Goal: Find specific page/section: Find specific page/section

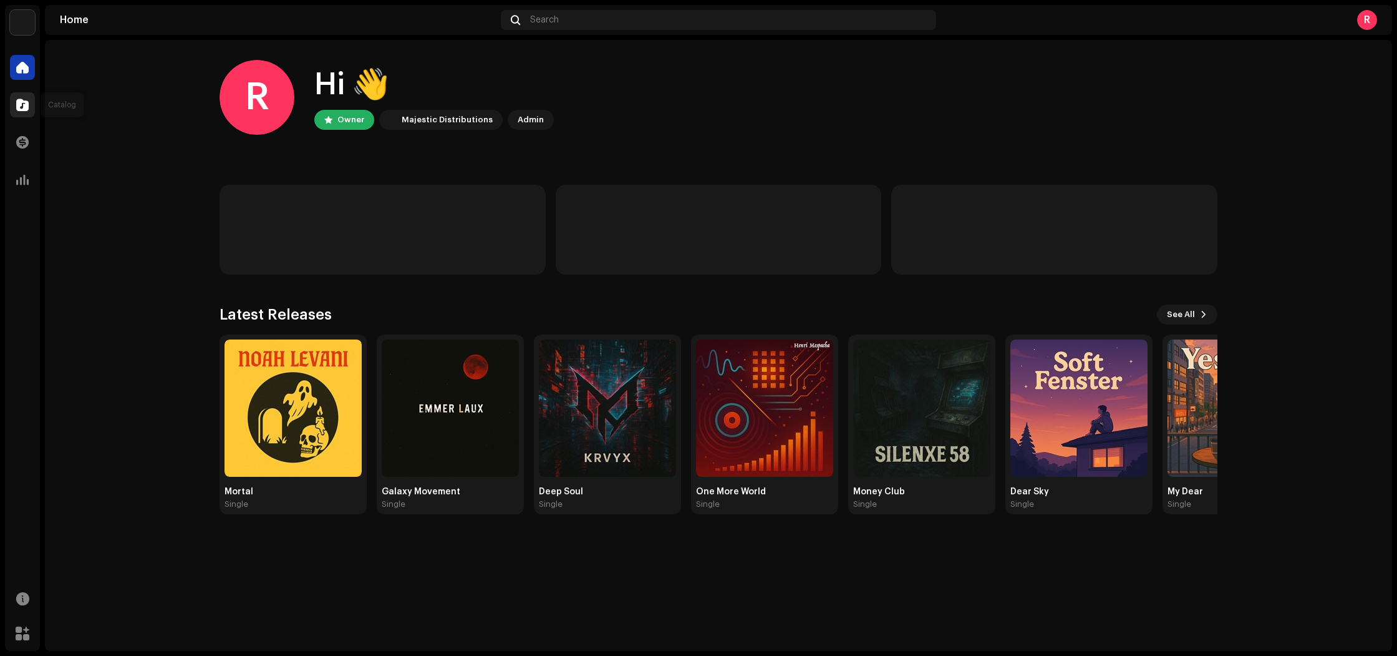
click at [24, 104] on span at bounding box center [22, 105] width 12 height 10
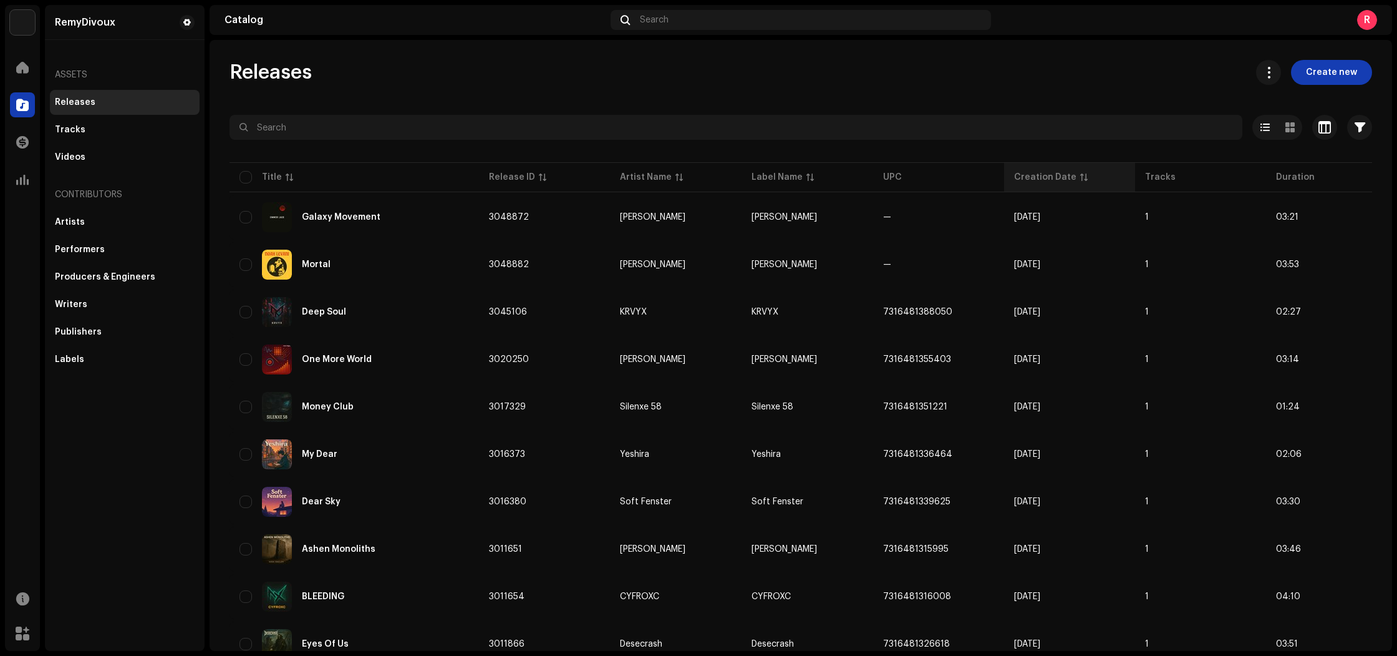
click at [1033, 175] on div "Creation Date" at bounding box center [1045, 177] width 62 height 12
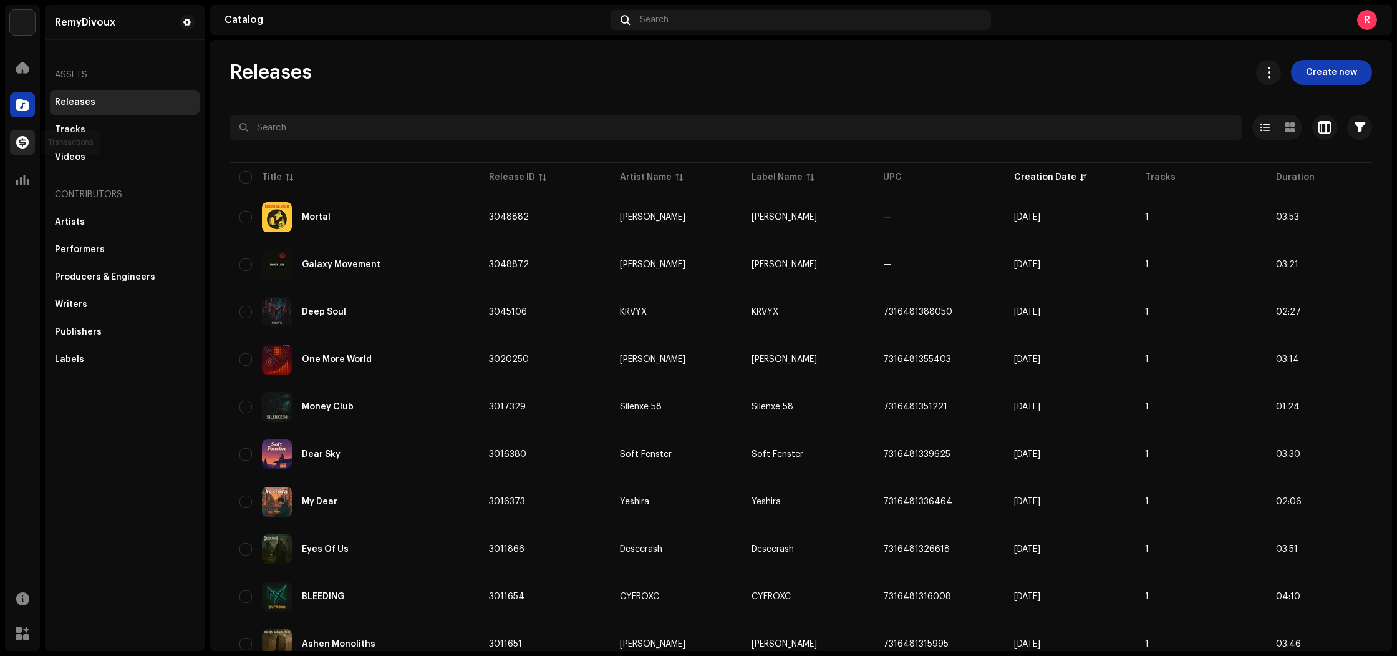
click at [27, 143] on span at bounding box center [22, 142] width 12 height 10
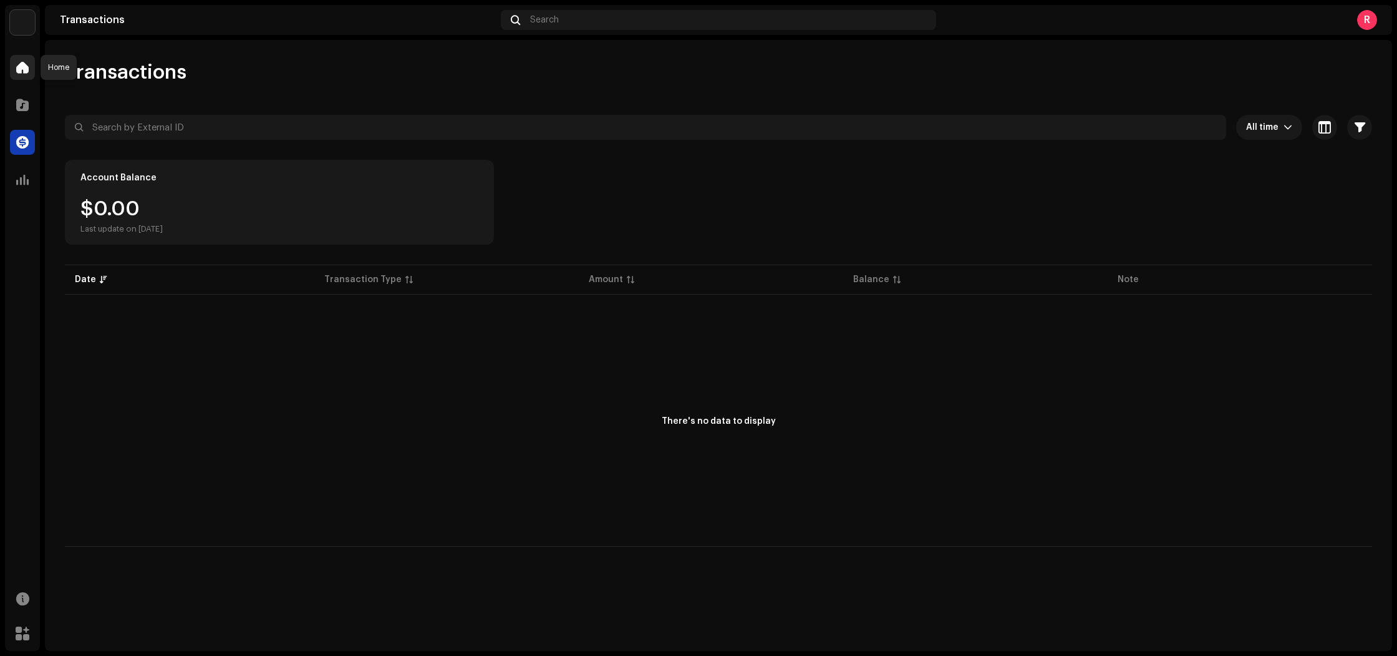
click at [23, 72] on span at bounding box center [22, 67] width 12 height 10
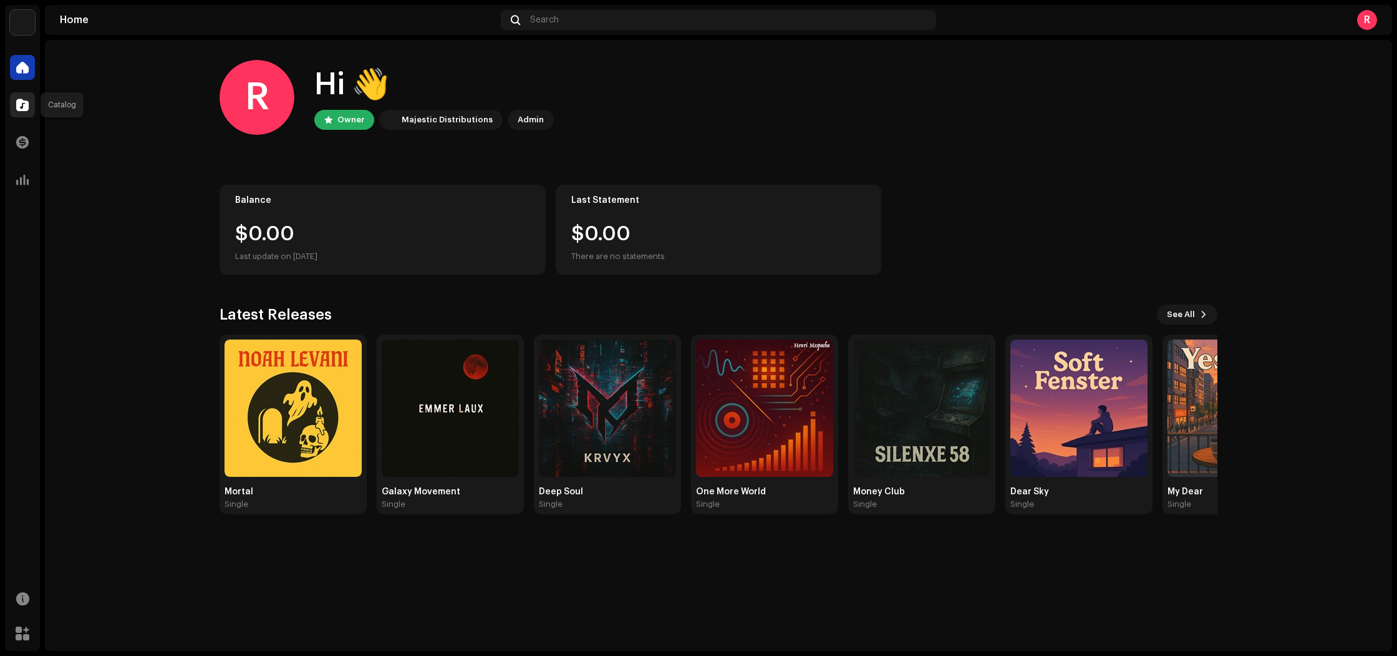
click at [24, 100] on span at bounding box center [22, 105] width 12 height 10
